Goal: Task Accomplishment & Management: Manage account settings

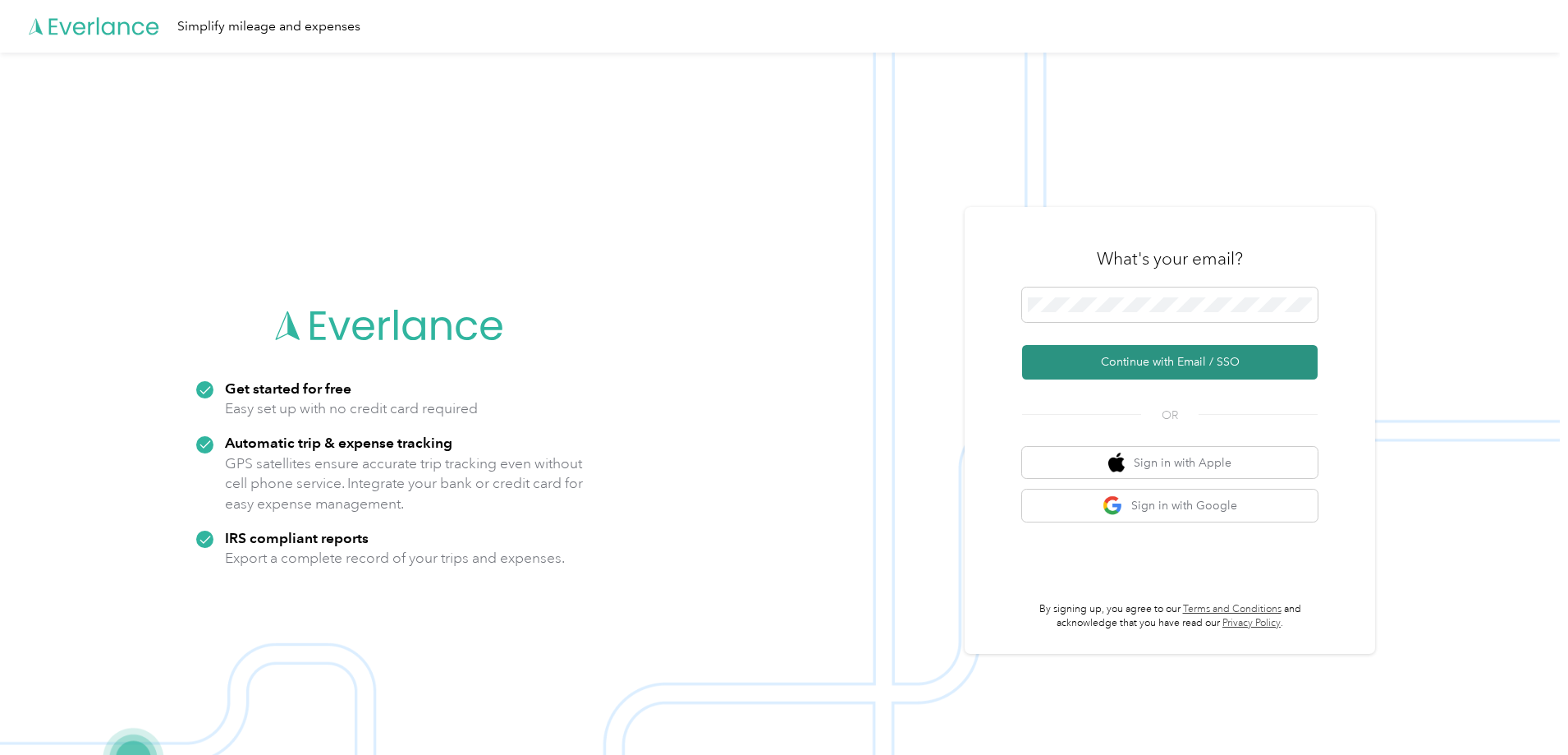
click at [1264, 366] on button "Continue with Email / SSO" at bounding box center [1169, 362] width 295 height 34
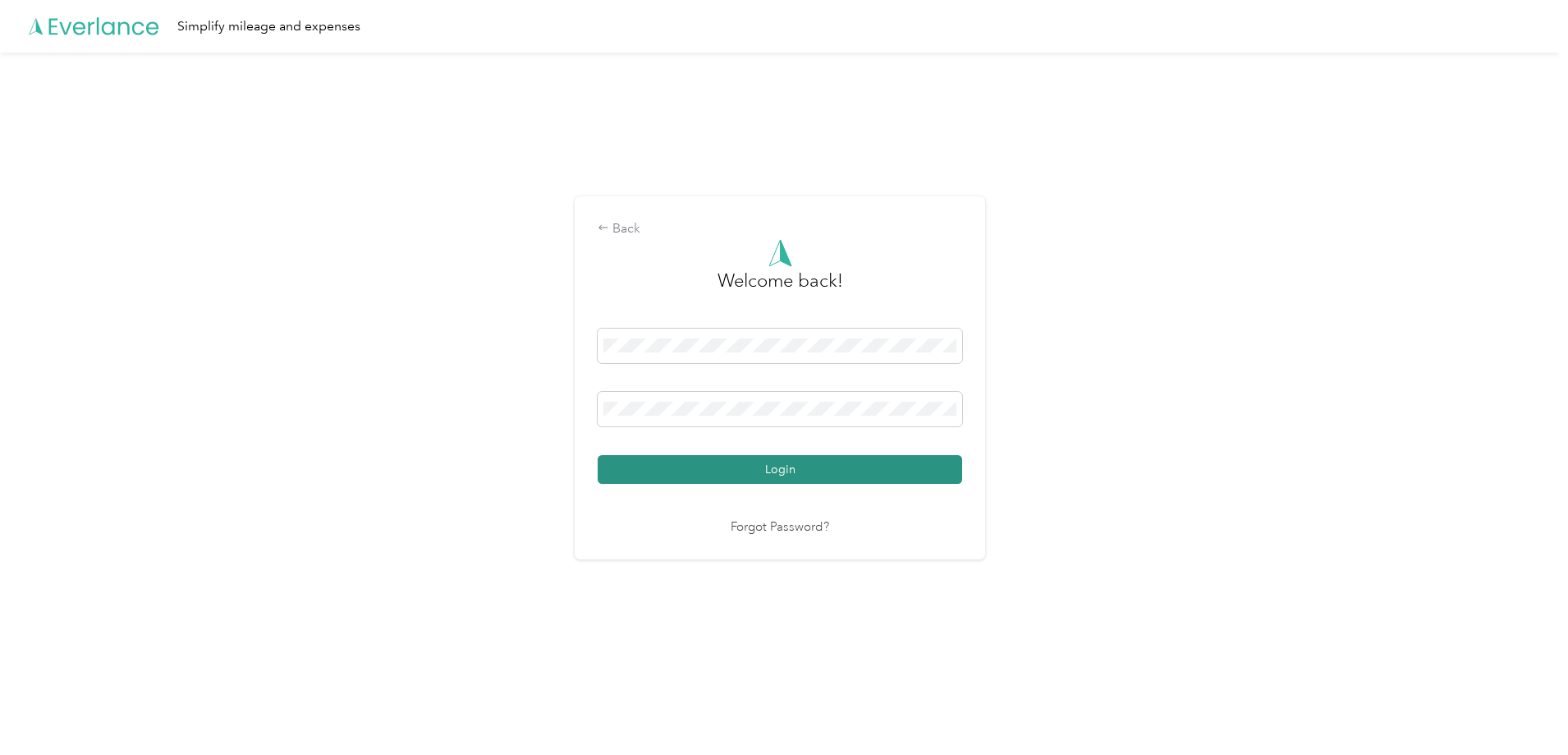
click at [846, 476] on button "Login" at bounding box center [780, 468] width 365 height 28
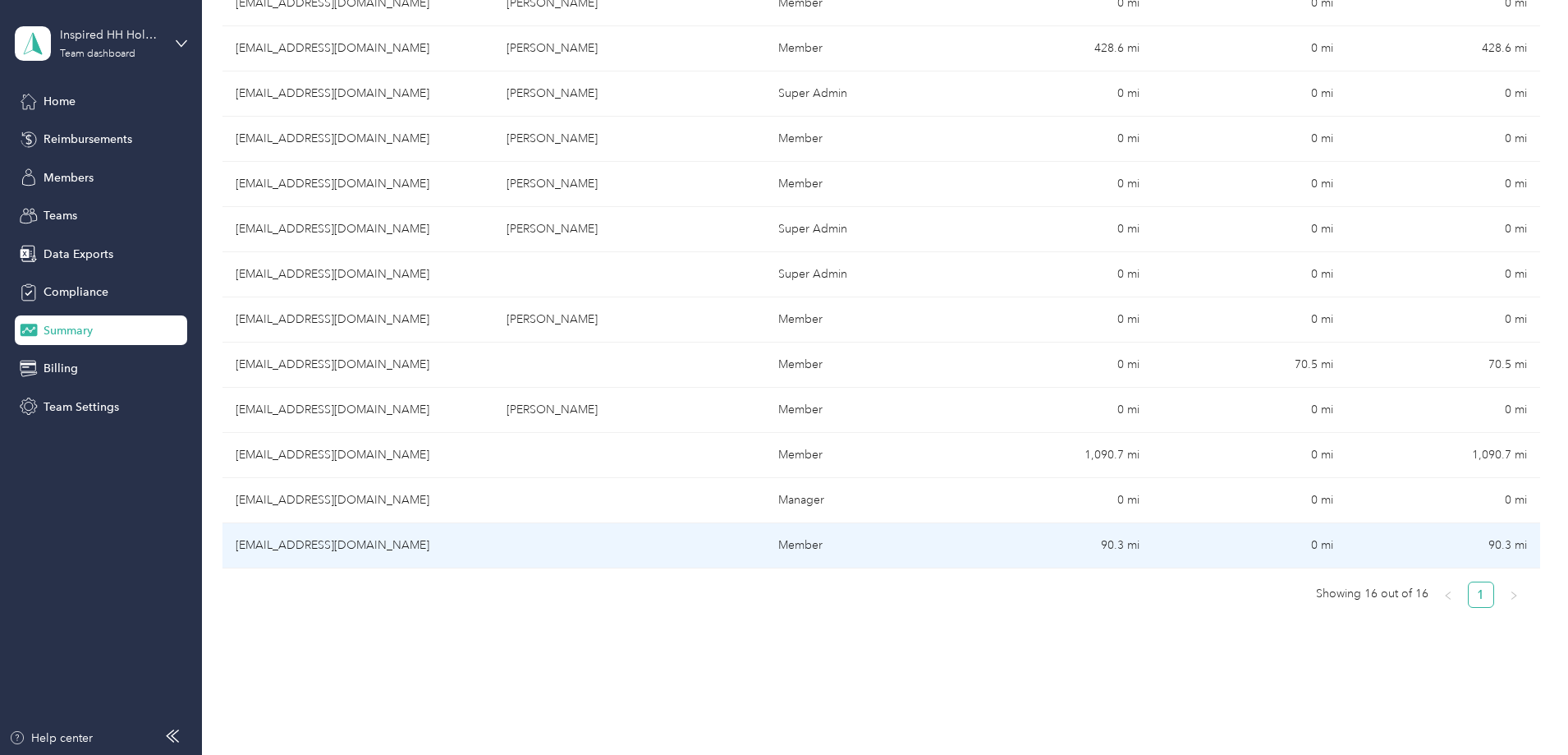
scroll to position [411, 0]
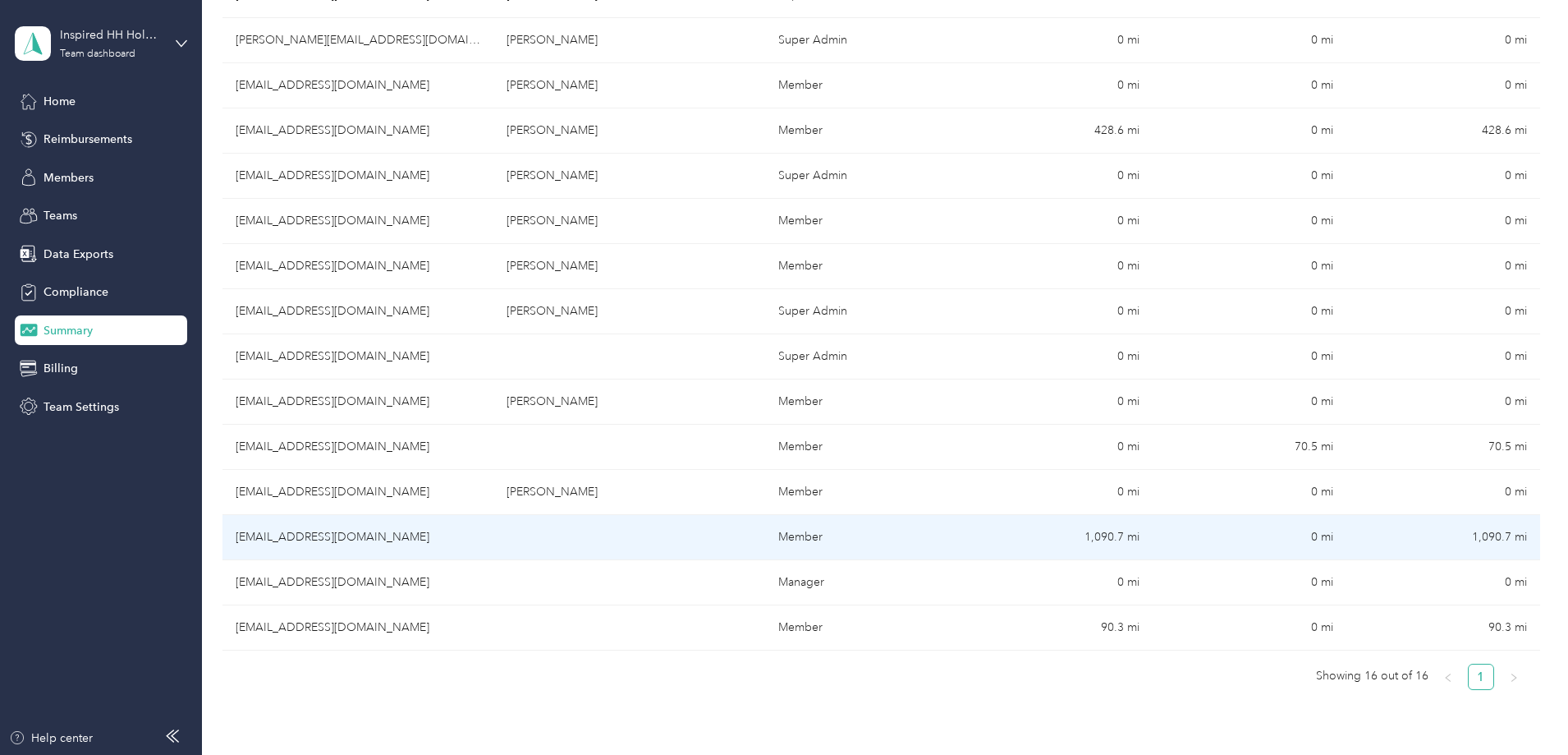
click at [435, 535] on td "[EMAIL_ADDRESS][DOMAIN_NAME]" at bounding box center [358, 537] width 271 height 45
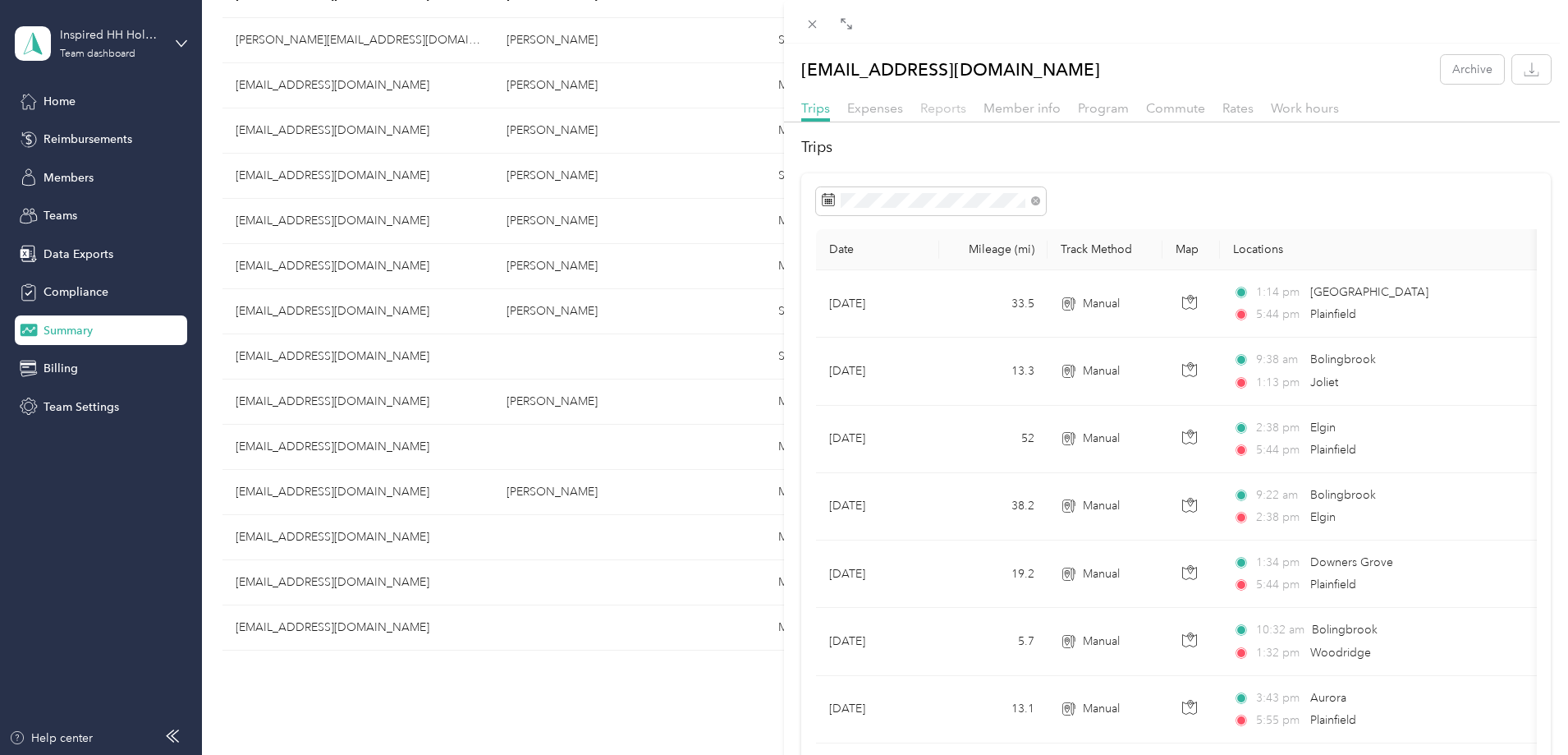
click at [936, 101] on span "Reports" at bounding box center [943, 108] width 46 height 16
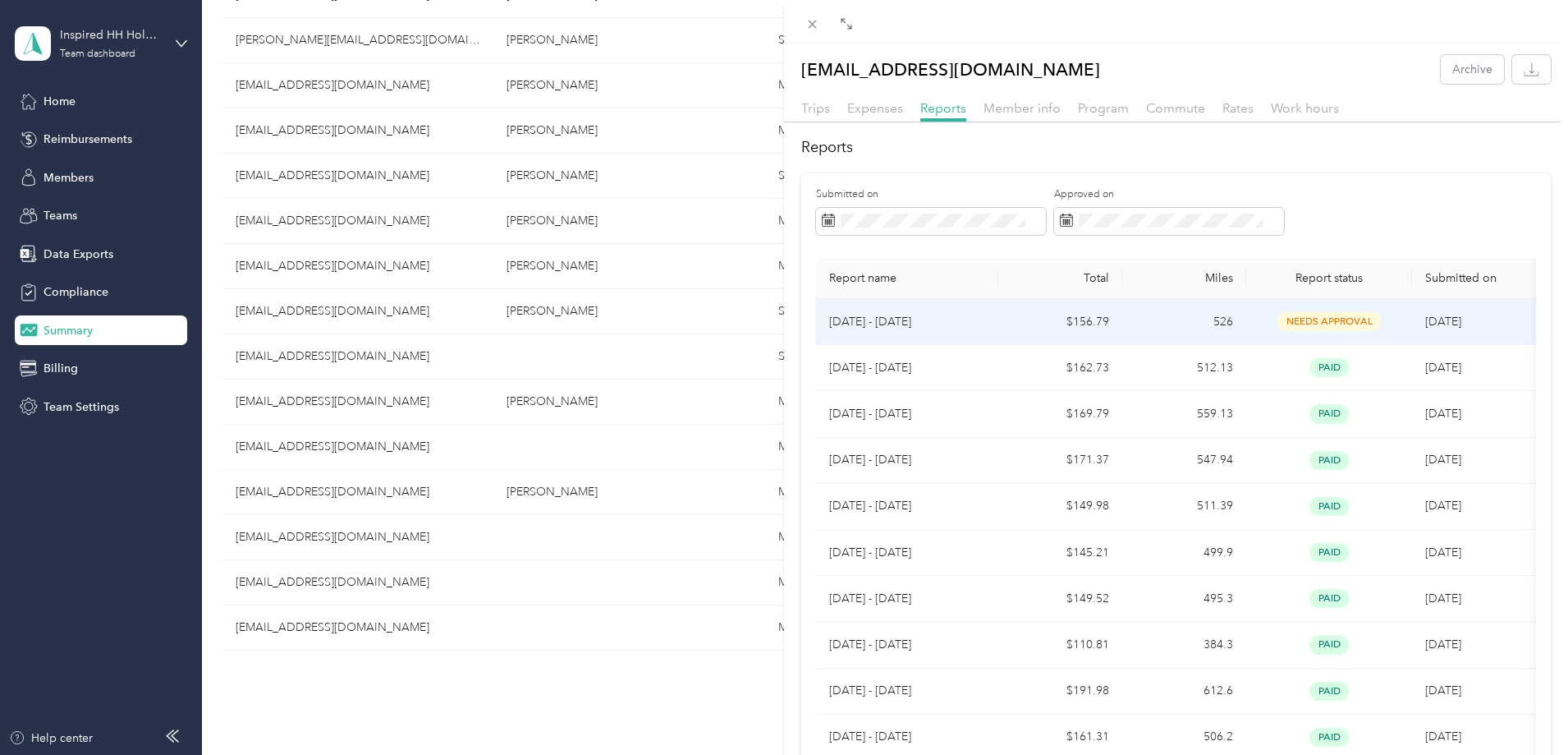
click at [1302, 314] on span "needs approval" at bounding box center [1329, 321] width 103 height 19
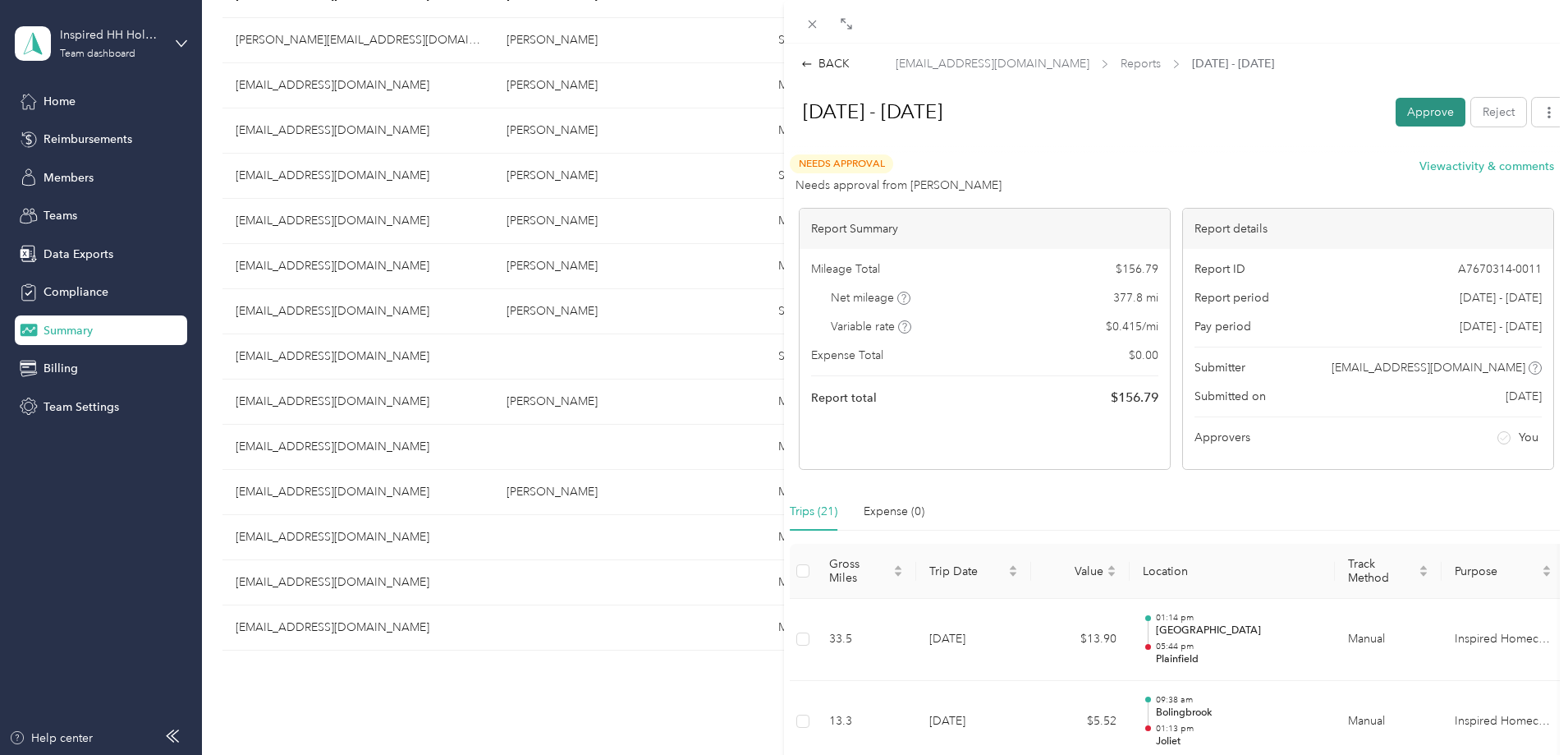
click at [1419, 103] on button "Approve" at bounding box center [1431, 111] width 70 height 28
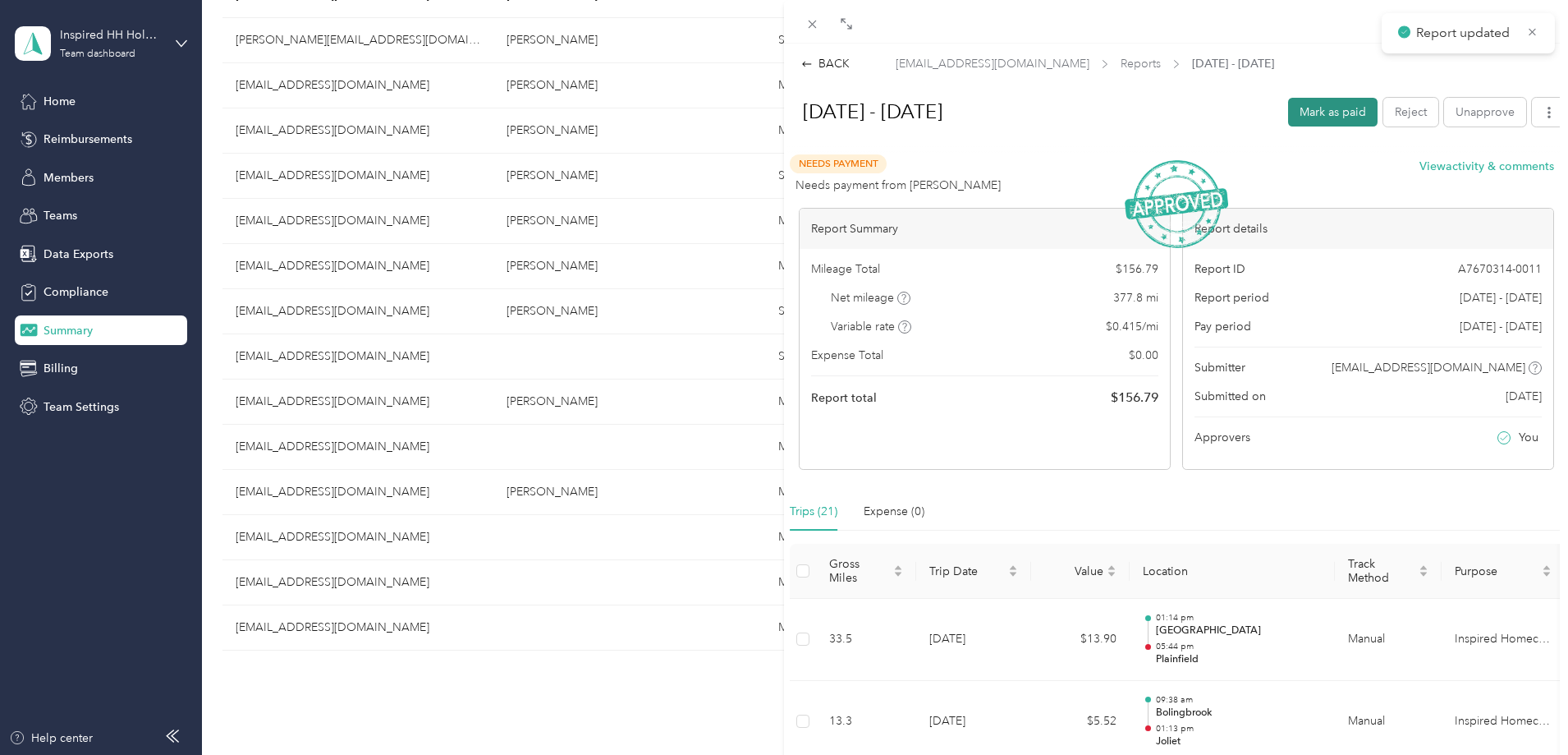
click at [1323, 109] on button "Mark as paid" at bounding box center [1333, 111] width 90 height 28
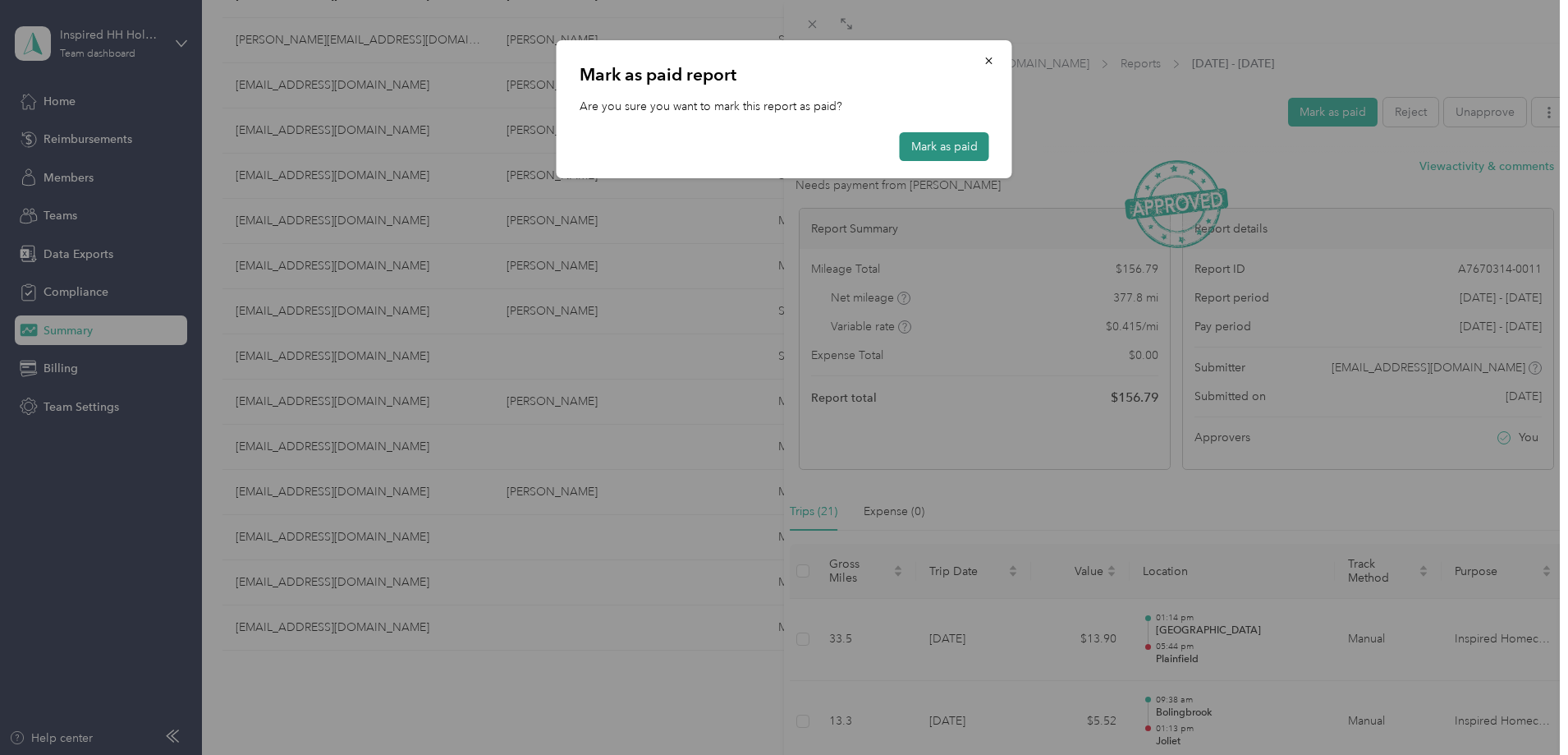
click at [968, 150] on button "Mark as paid" at bounding box center [945, 146] width 90 height 28
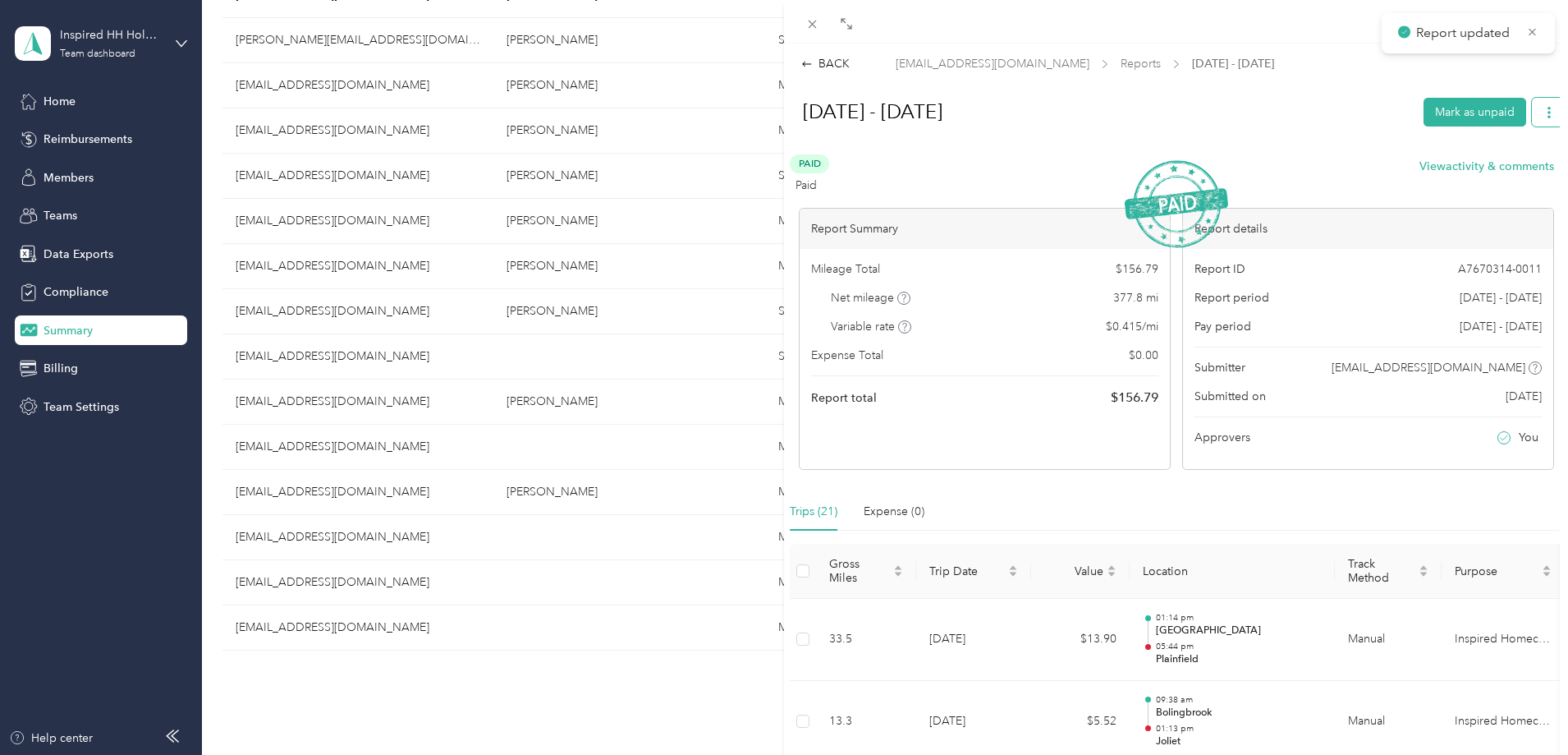
click at [1544, 107] on icon "button" at bounding box center [1549, 112] width 12 height 12
click at [1487, 174] on span "Download" at bounding box center [1490, 173] width 55 height 18
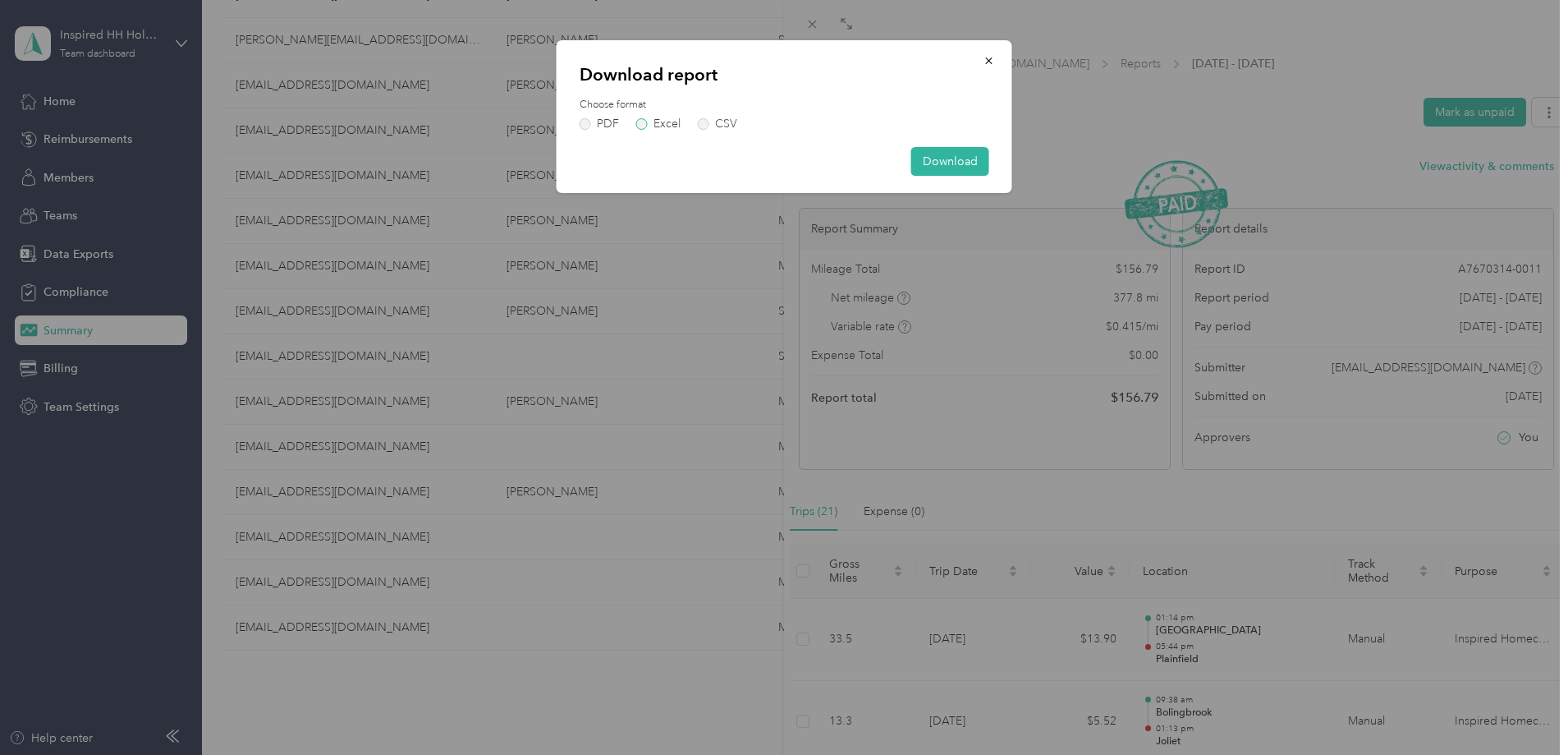
click at [638, 122] on label "Excel" at bounding box center [657, 124] width 44 height 12
click at [956, 164] on button "Download" at bounding box center [950, 161] width 78 height 28
